Goal: Task Accomplishment & Management: Manage account settings

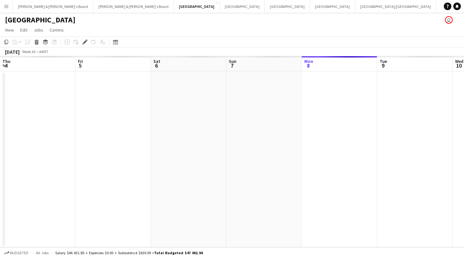
scroll to position [0, 217]
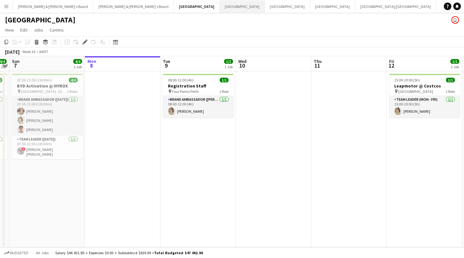
click at [220, 11] on button "Sydney Close" at bounding box center [242, 6] width 45 height 12
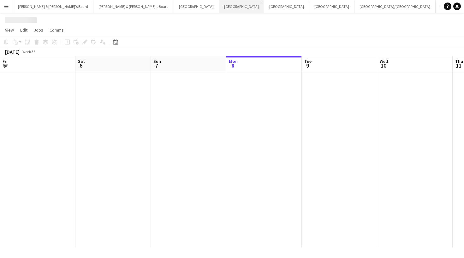
scroll to position [0, 151]
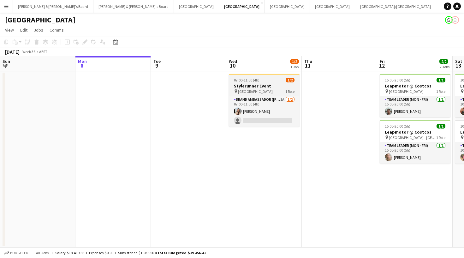
click at [257, 84] on h3 "Stylerunner Event" at bounding box center [264, 86] width 71 height 6
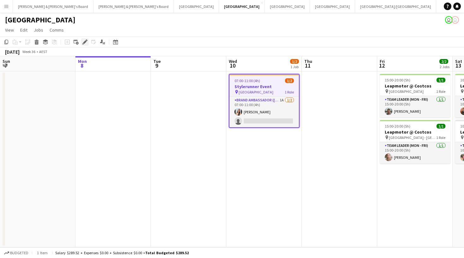
click at [85, 42] on icon at bounding box center [84, 41] width 3 height 3
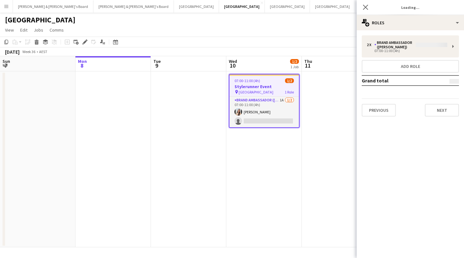
type input "**********"
click at [448, 104] on button "Next" at bounding box center [442, 110] width 34 height 13
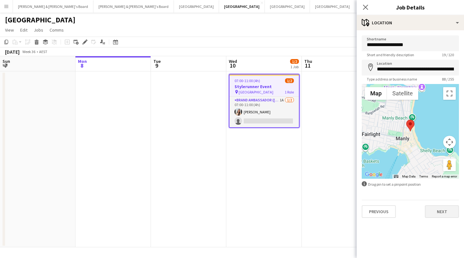
click at [453, 210] on button "Next" at bounding box center [442, 211] width 34 height 13
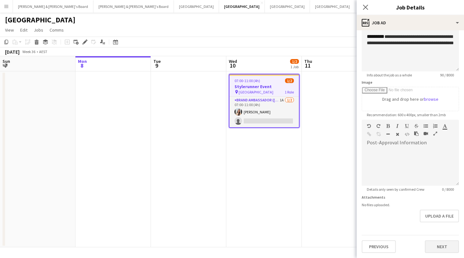
scroll to position [54, 0]
click at [448, 243] on button "Next" at bounding box center [442, 246] width 34 height 13
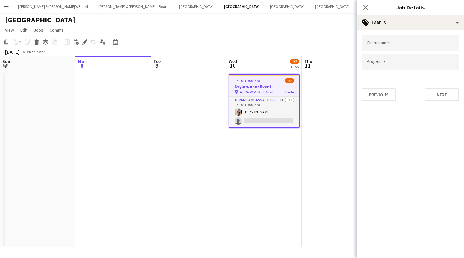
scroll to position [0, 0]
click at [445, 96] on button "Next" at bounding box center [442, 94] width 34 height 13
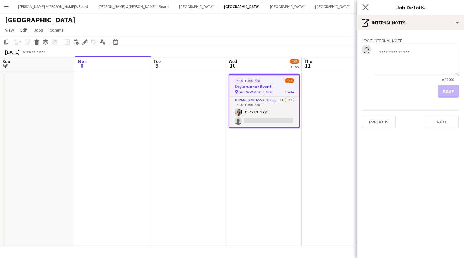
click at [368, 8] on icon "Close pop-in" at bounding box center [365, 7] width 6 height 6
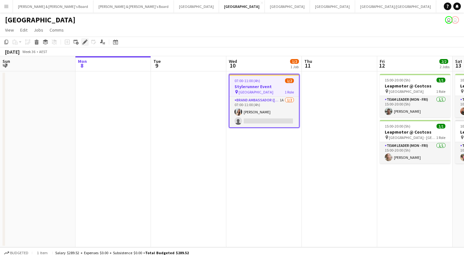
click at [85, 41] on icon "Edit" at bounding box center [84, 41] width 5 height 5
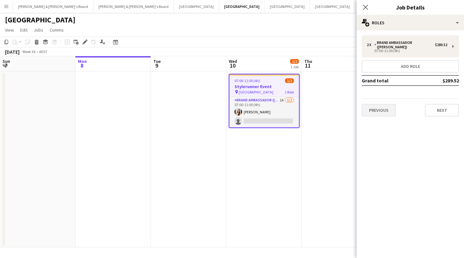
click at [388, 110] on button "Previous" at bounding box center [379, 110] width 34 height 13
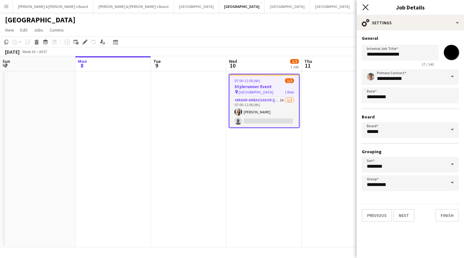
click at [364, 7] on icon "Close pop-in" at bounding box center [365, 7] width 6 height 6
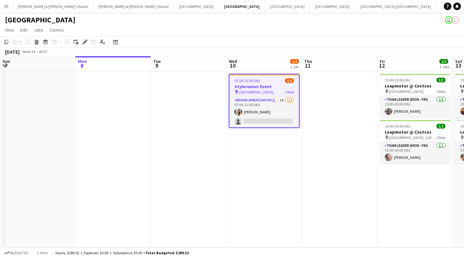
click at [250, 36] on app-page-menu "View Day view expanded Day view collapsed Month view Date picker Jump to [DATE]…" at bounding box center [232, 31] width 464 height 12
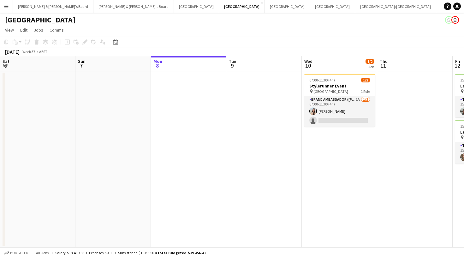
scroll to position [0, 132]
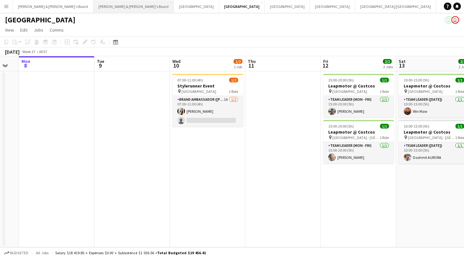
click at [93, 6] on button "[PERSON_NAME] & [PERSON_NAME]'s Board Close" at bounding box center [133, 6] width 80 height 12
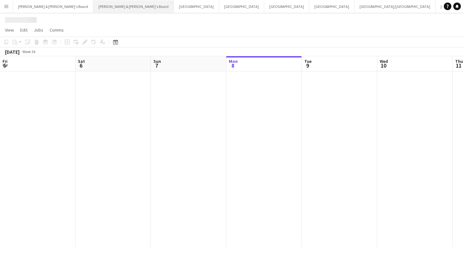
scroll to position [0, 151]
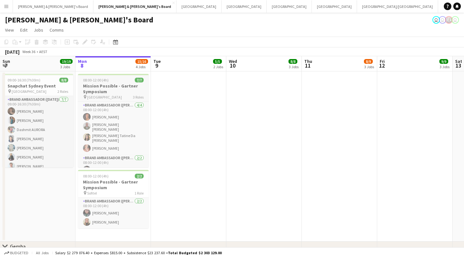
click at [100, 87] on h3 "Mission Possible - Gartner Symposium" at bounding box center [113, 88] width 71 height 11
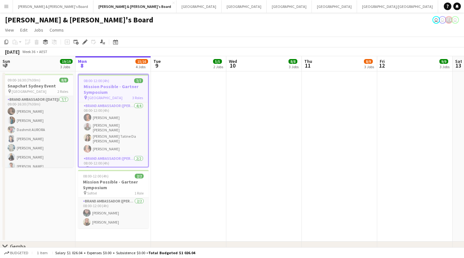
click at [131, 37] on app-toolbar "Copy Paste Paste Command V Paste with crew Command Shift V Paste linked Job [GE…" at bounding box center [232, 42] width 464 height 11
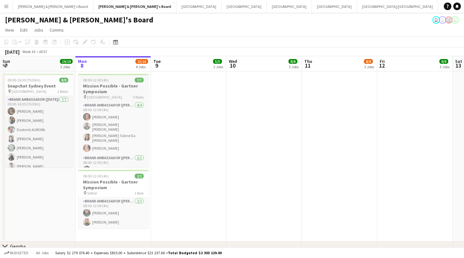
click at [116, 89] on h3 "Mission Possible - Gartner Symposium" at bounding box center [113, 88] width 71 height 11
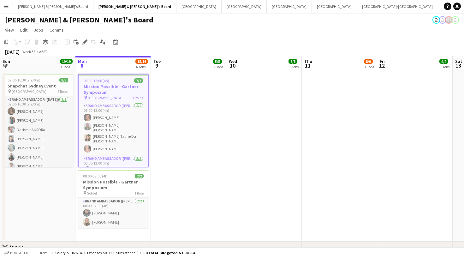
click at [197, 27] on app-page-menu "View Day view expanded Day view collapsed Month view Date picker Jump to [DATE]…" at bounding box center [232, 31] width 464 height 12
